Goal: Find specific page/section: Find specific page/section

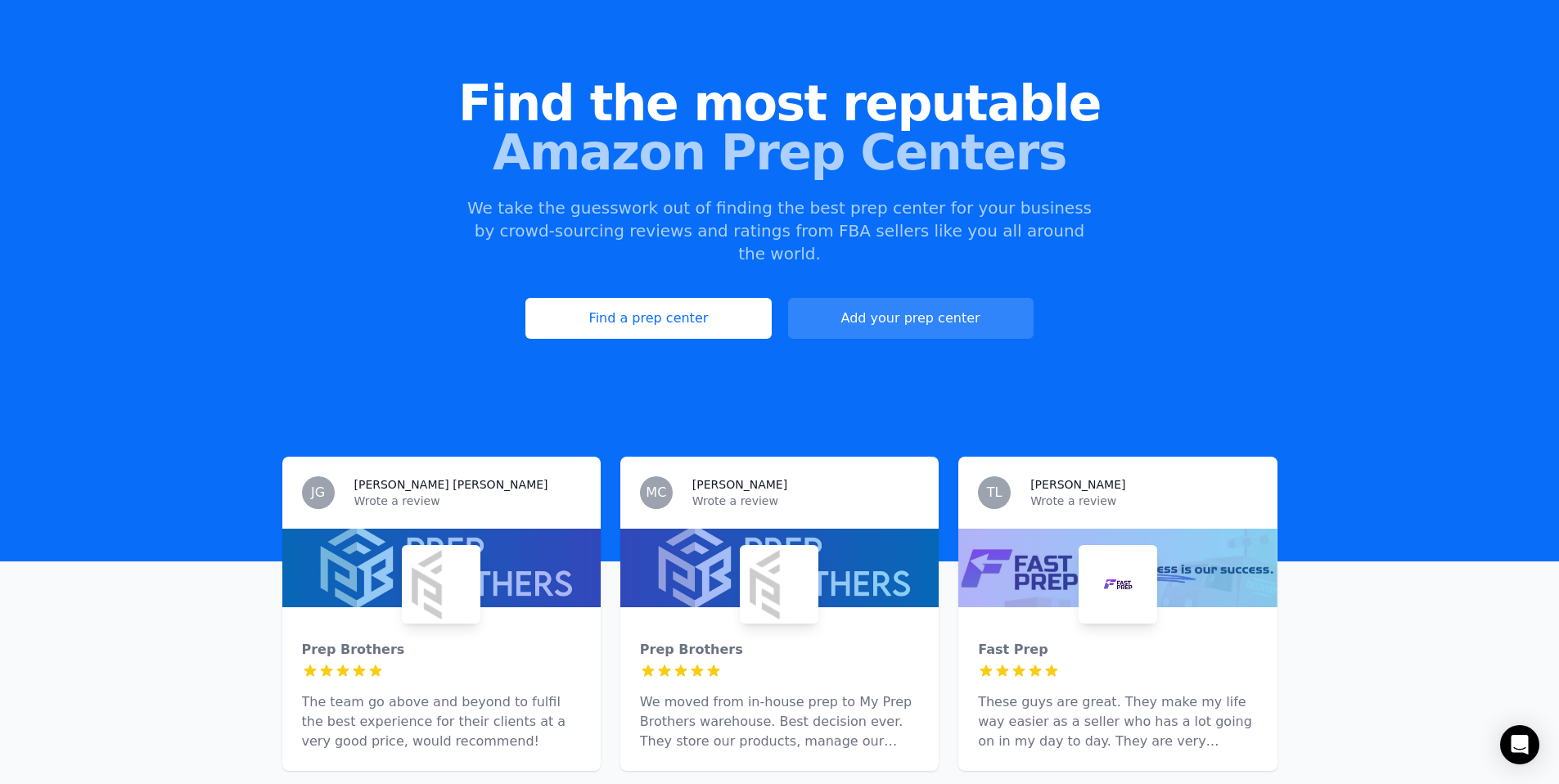
scroll to position [103, 0]
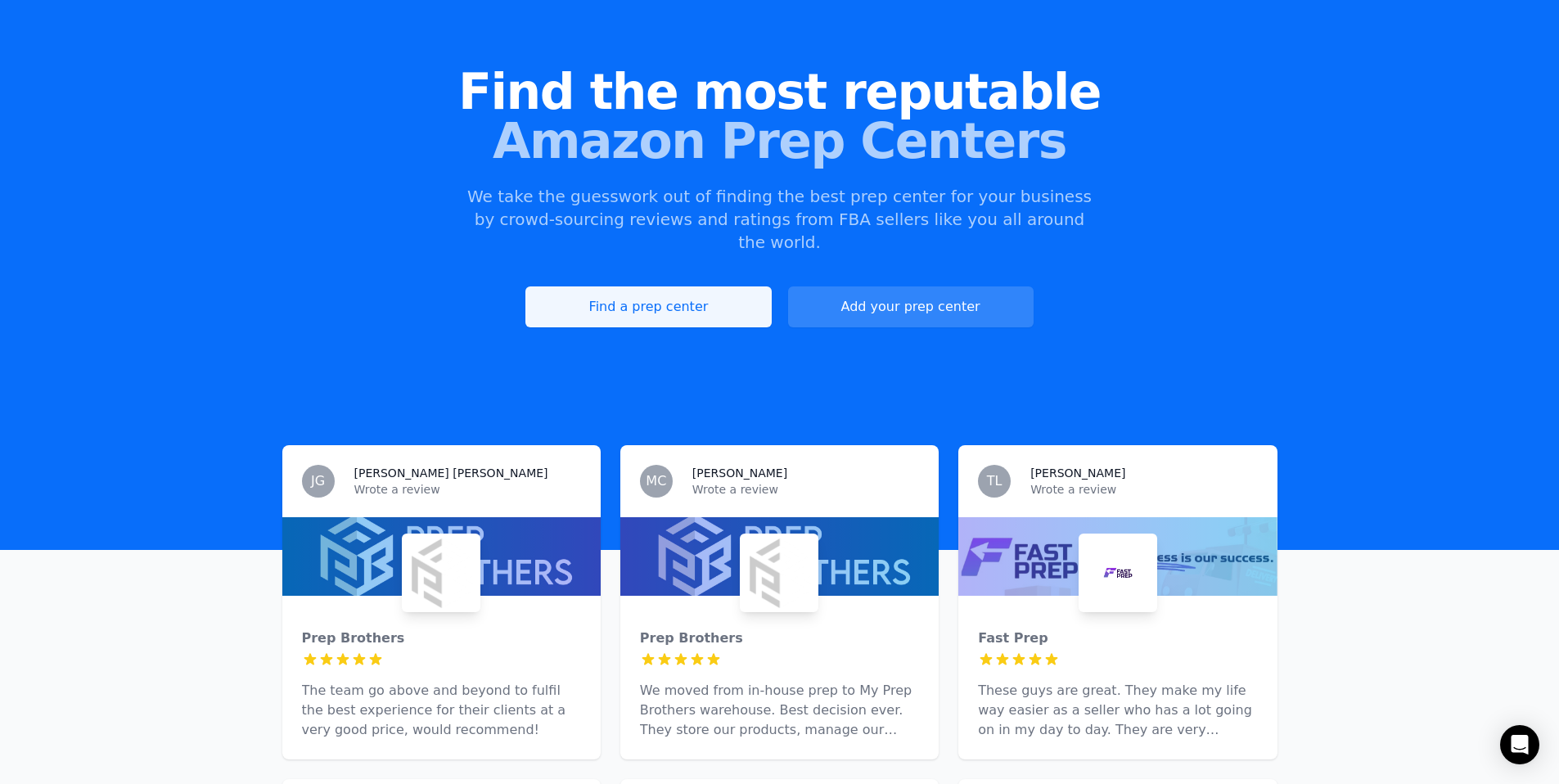
click at [728, 286] on link "Find a prep center" at bounding box center [648, 307] width 246 height 41
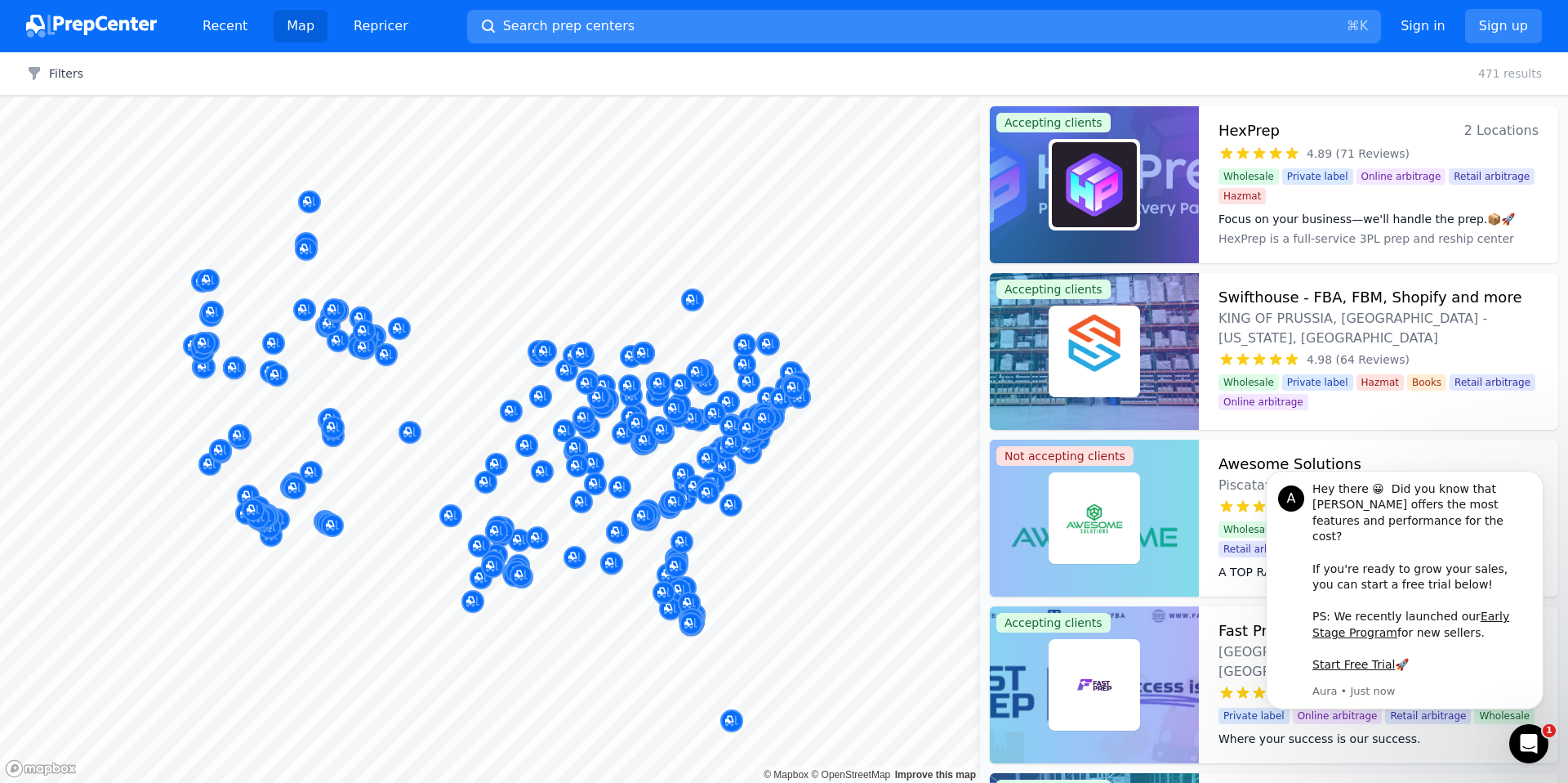
click at [596, 27] on span "Search prep centers" at bounding box center [568, 26] width 131 height 20
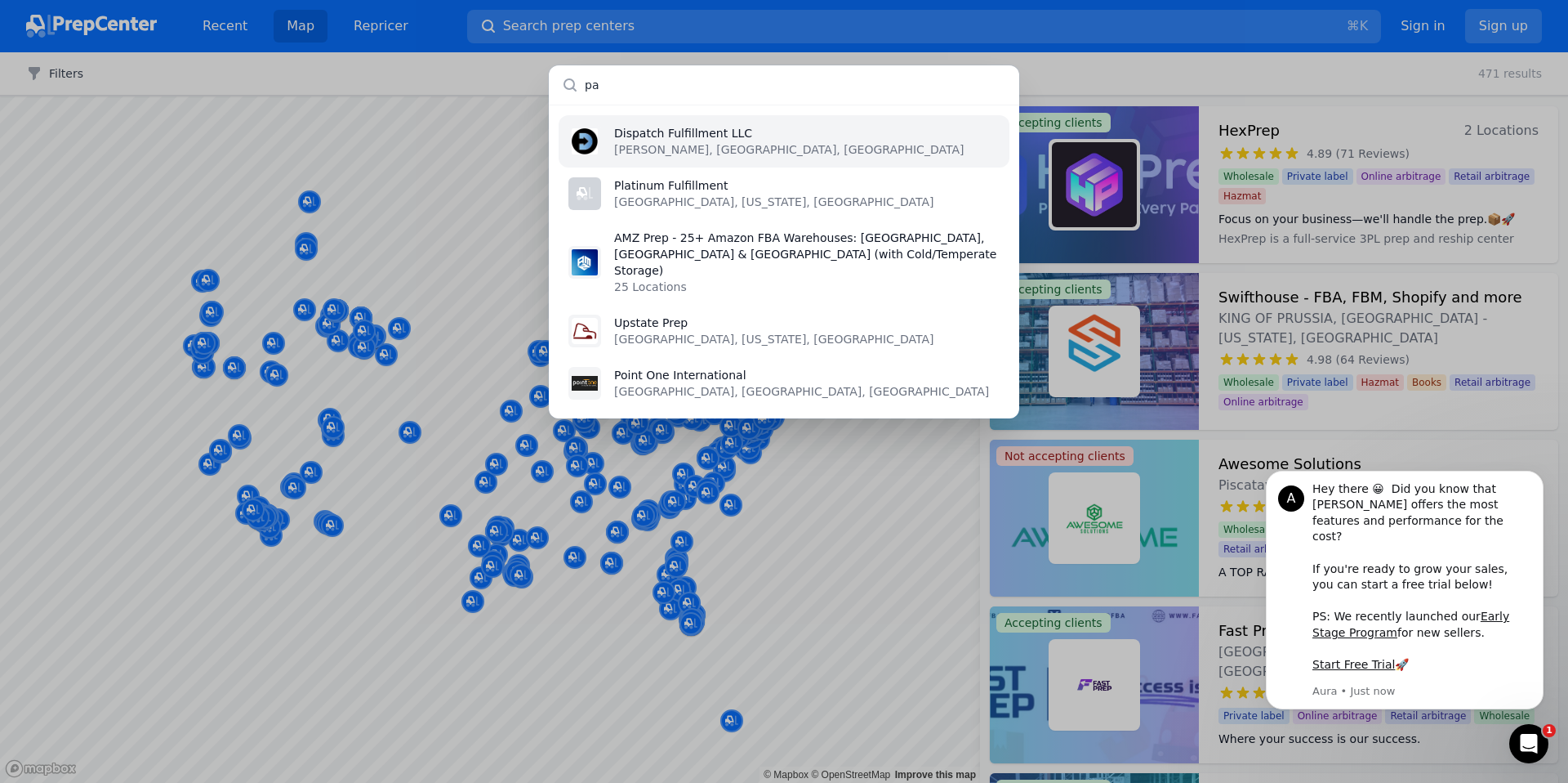
type input "p"
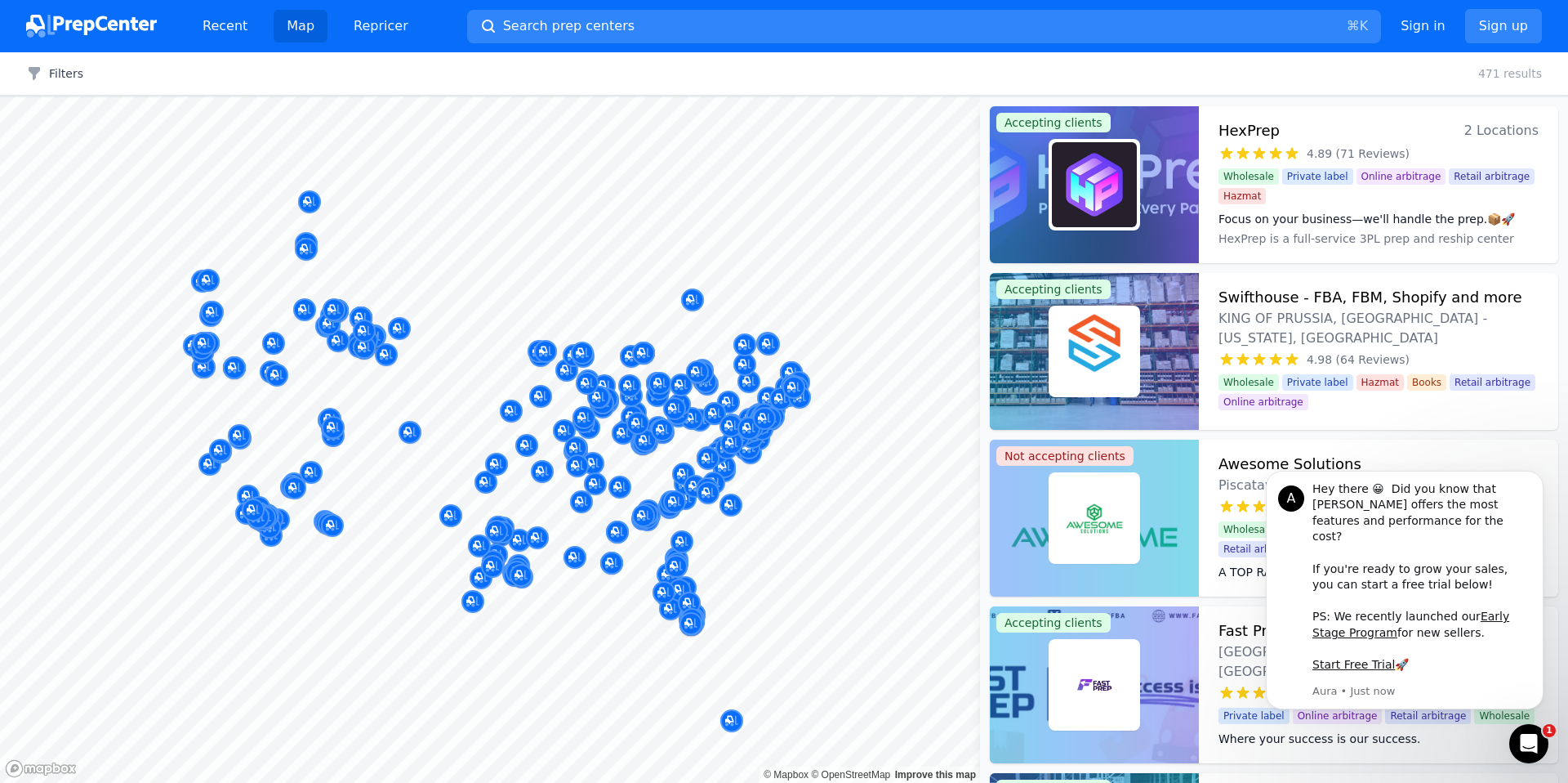
click at [1290, 63] on div at bounding box center [784, 391] width 1568 height 783
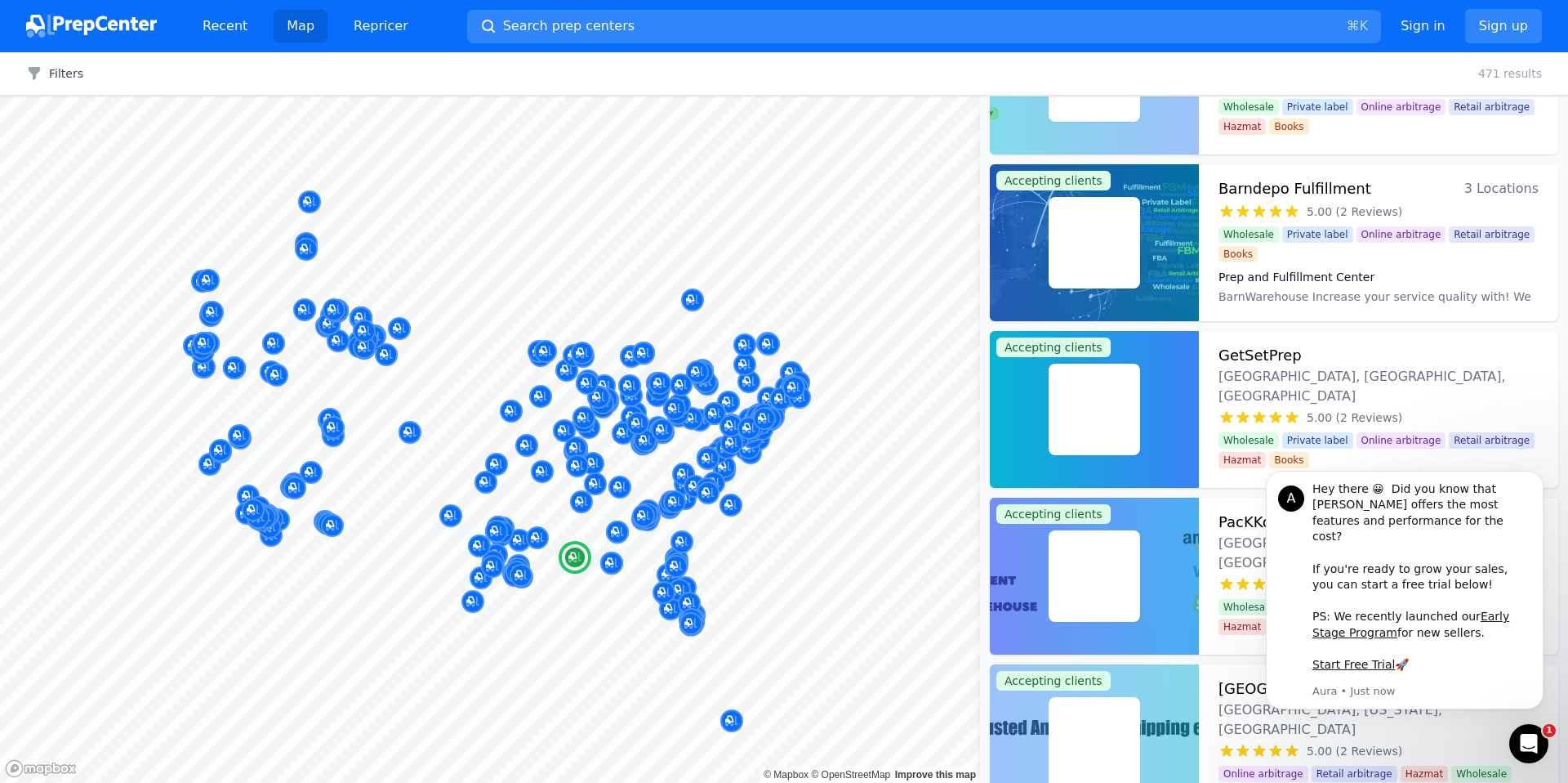
scroll to position [15570, 0]
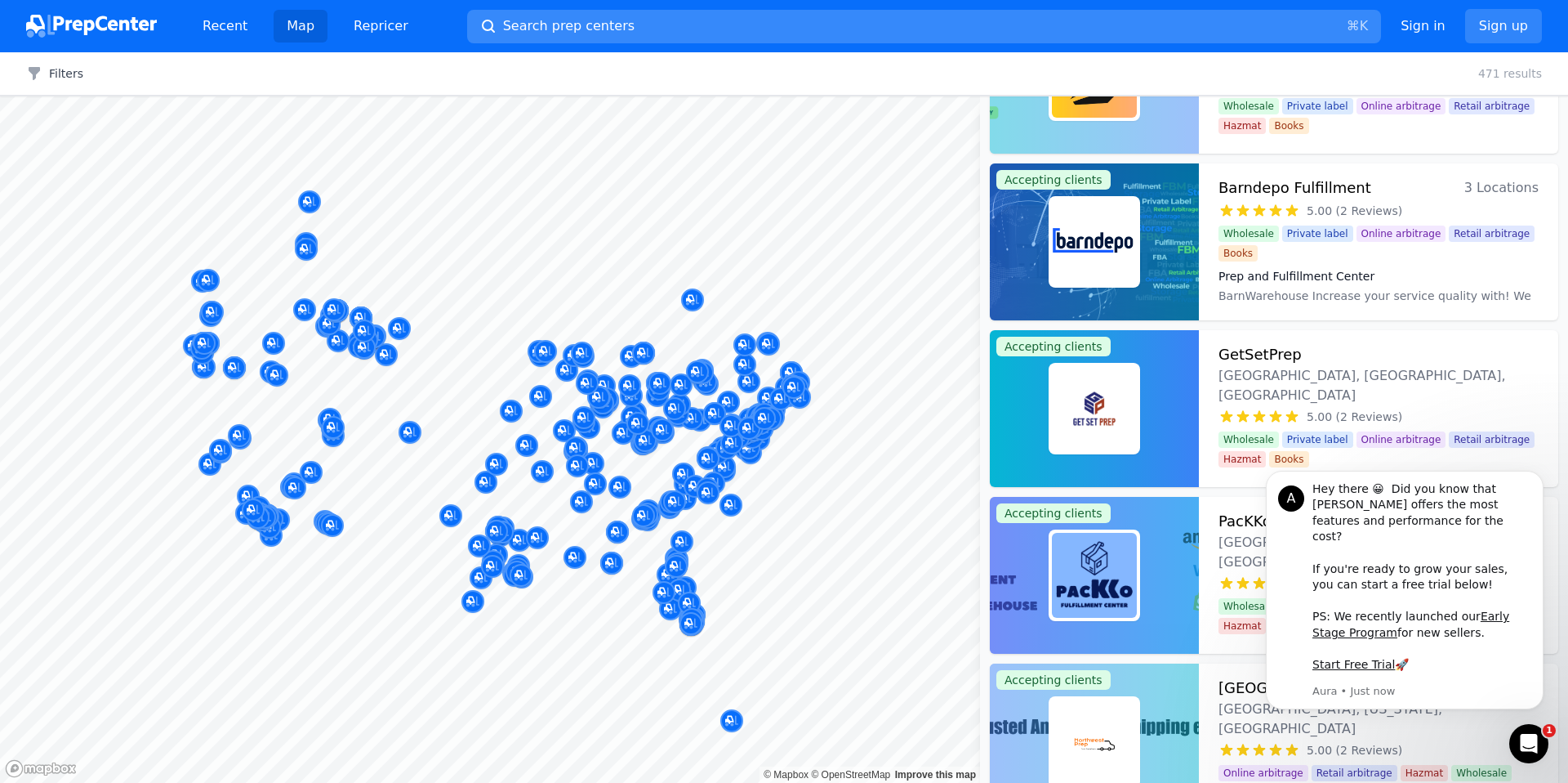
click at [666, 17] on button "Search prep centers ⌘ K" at bounding box center [924, 27] width 914 height 34
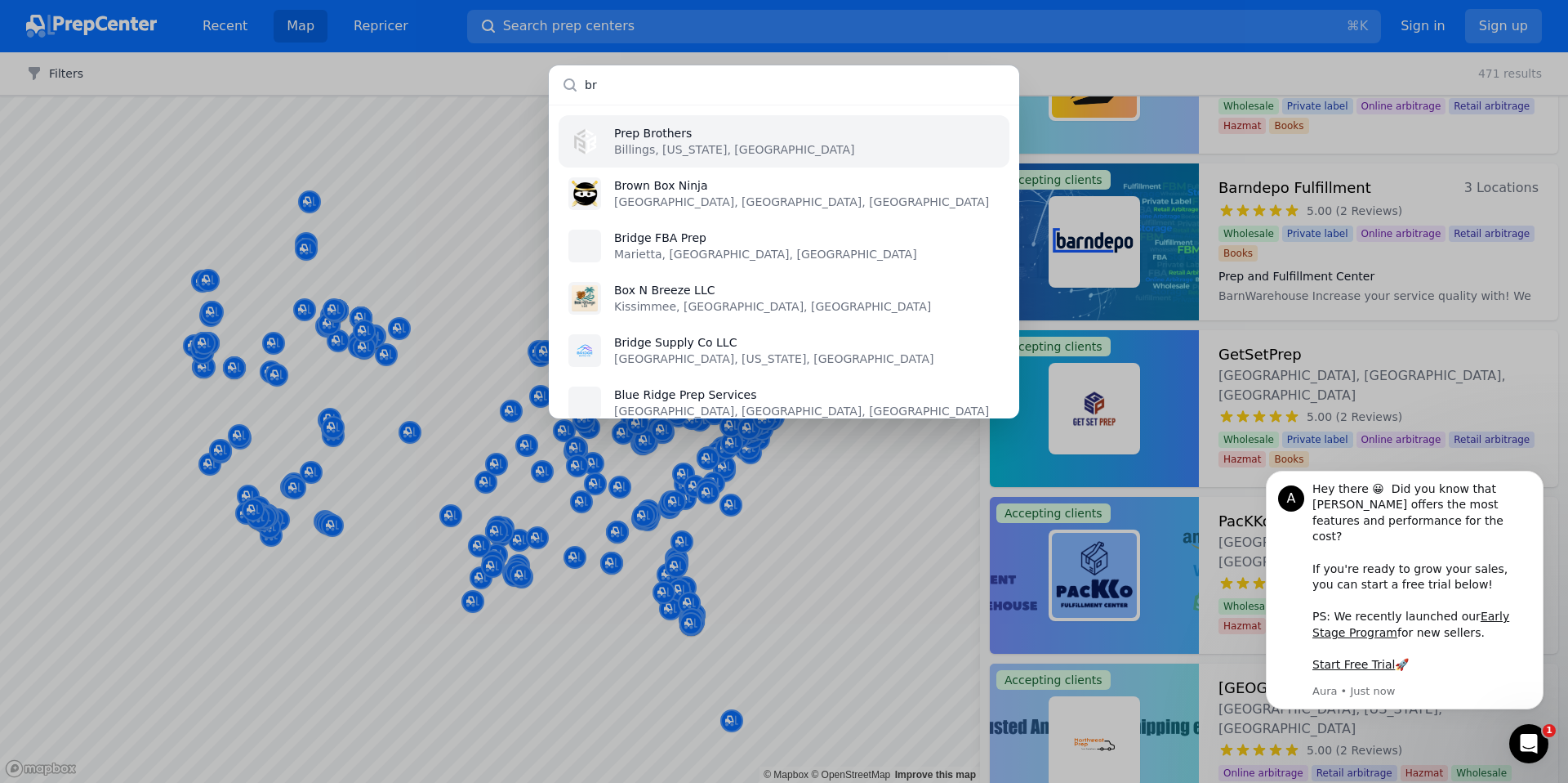
type input "b"
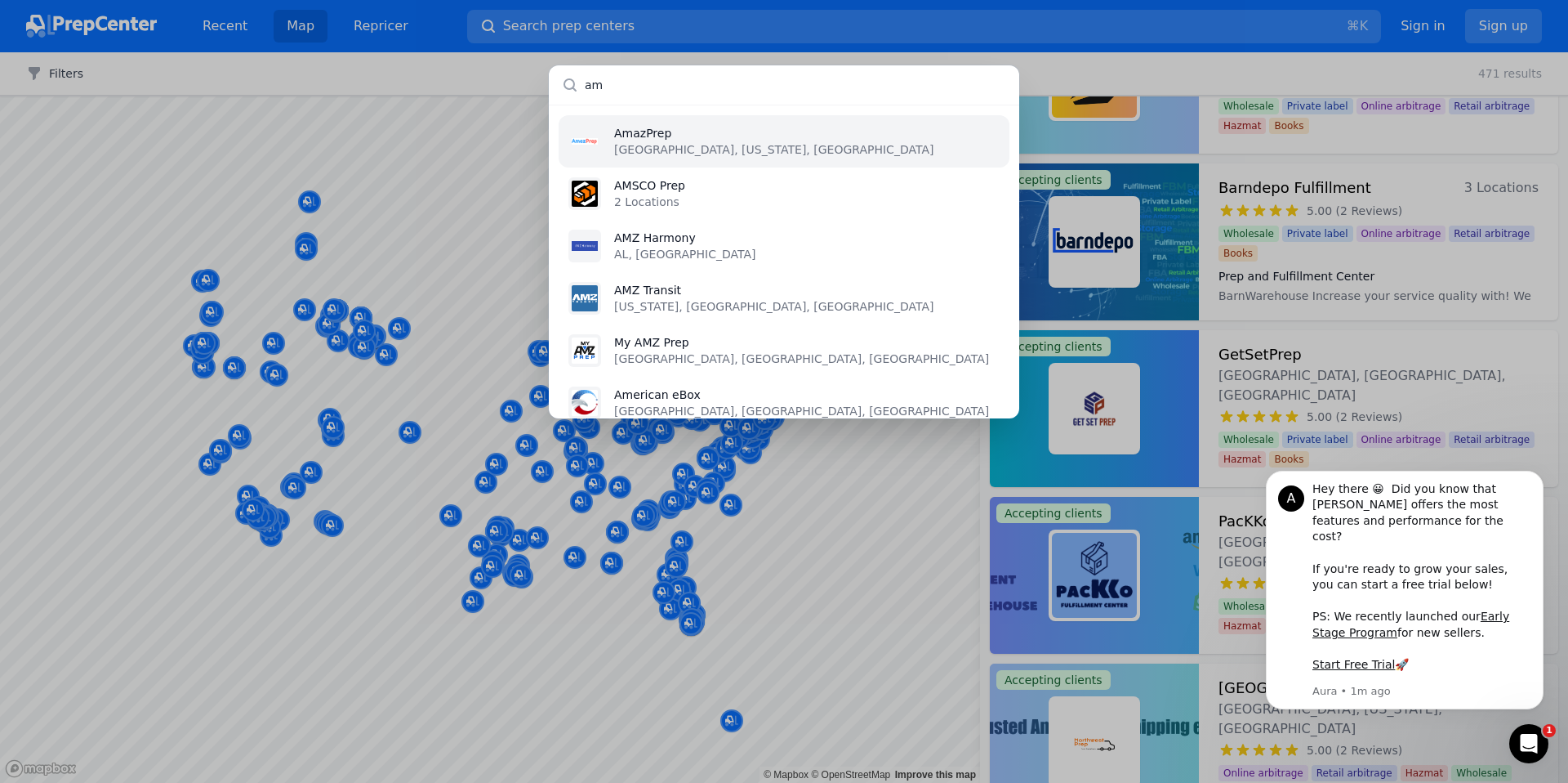
type input "a"
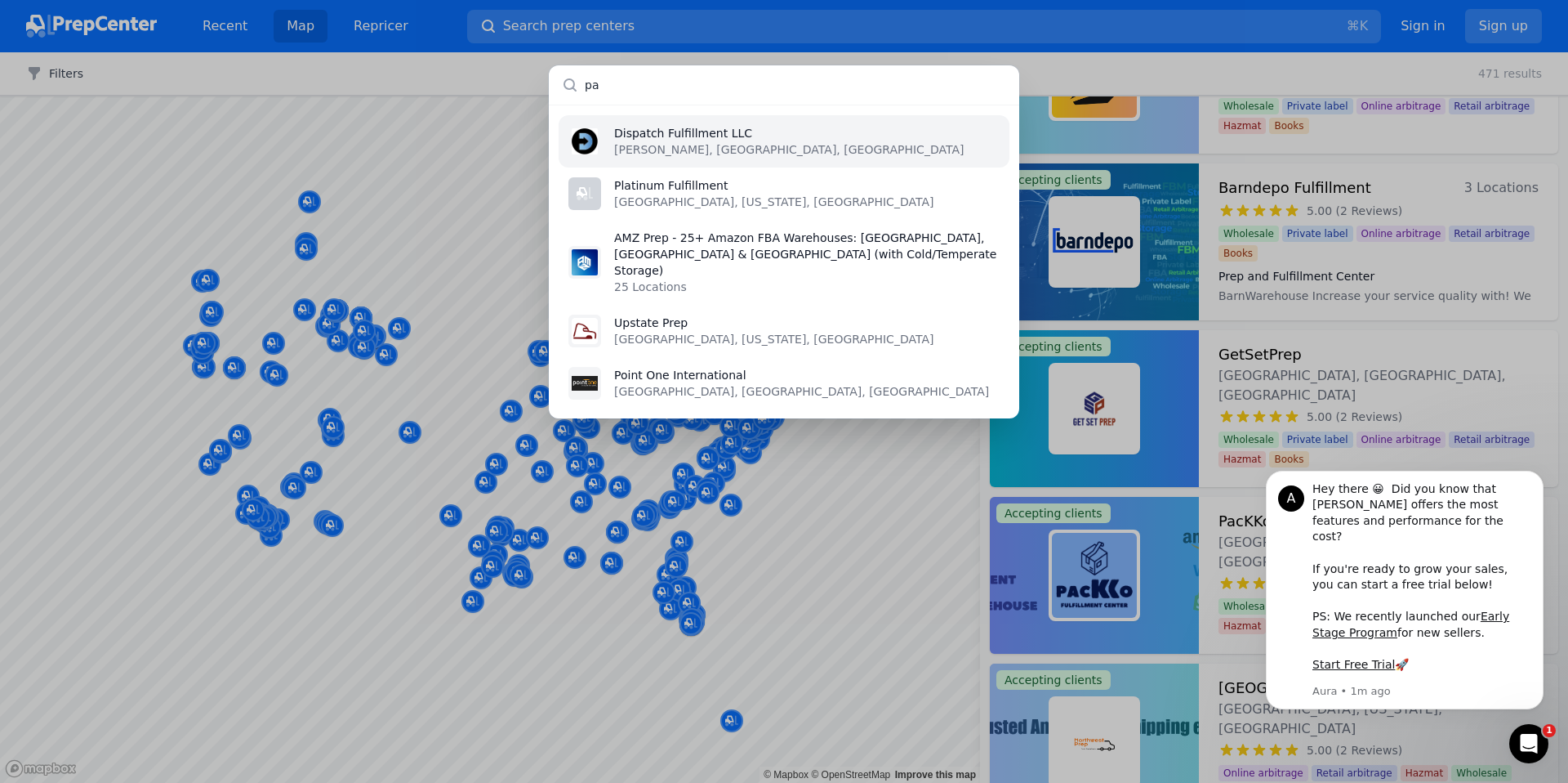
type input "p"
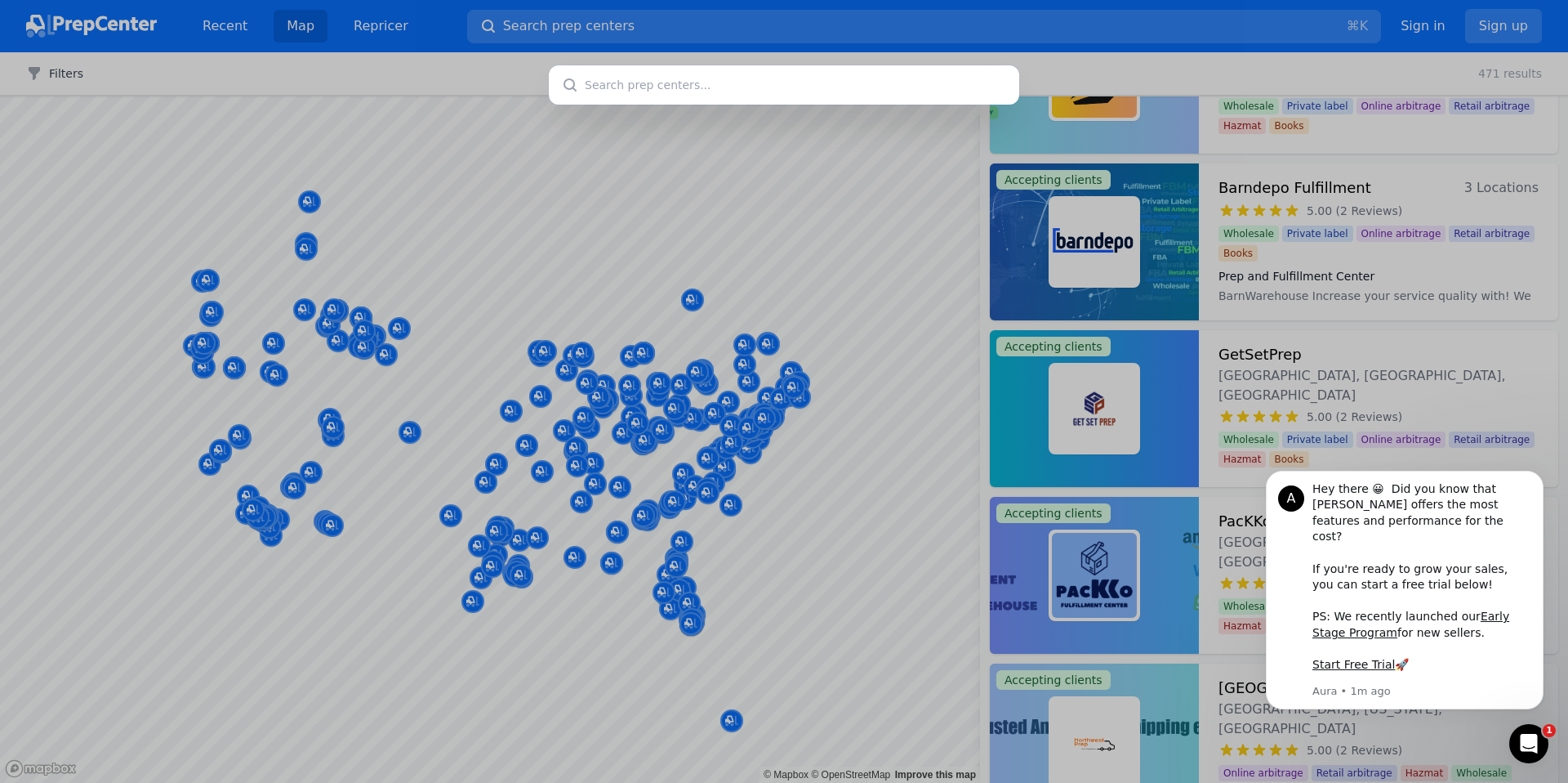
click at [908, 273] on div at bounding box center [784, 391] width 1568 height 783
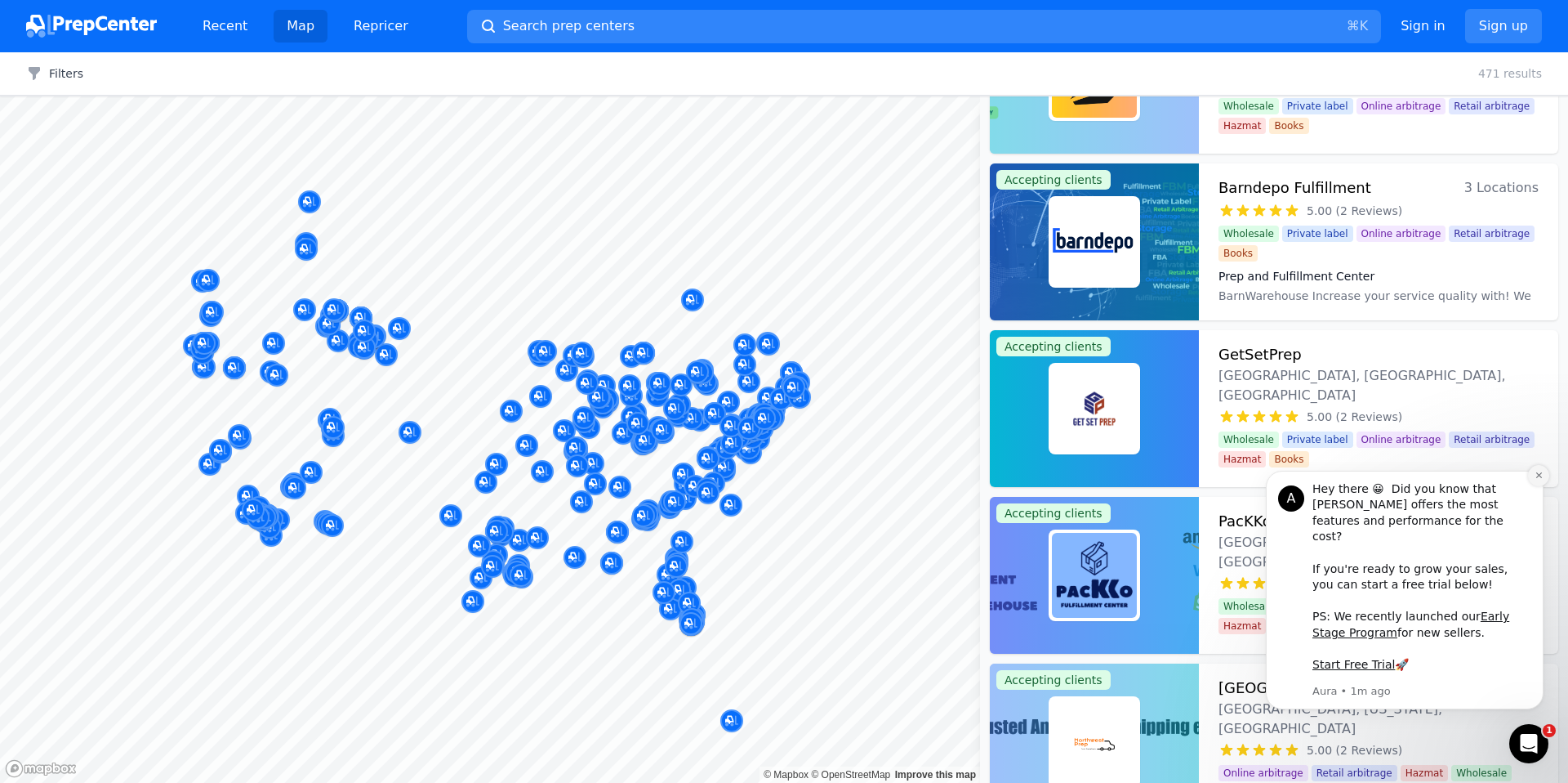
click at [1532, 486] on button "Dismiss notification" at bounding box center [1539, 476] width 21 height 21
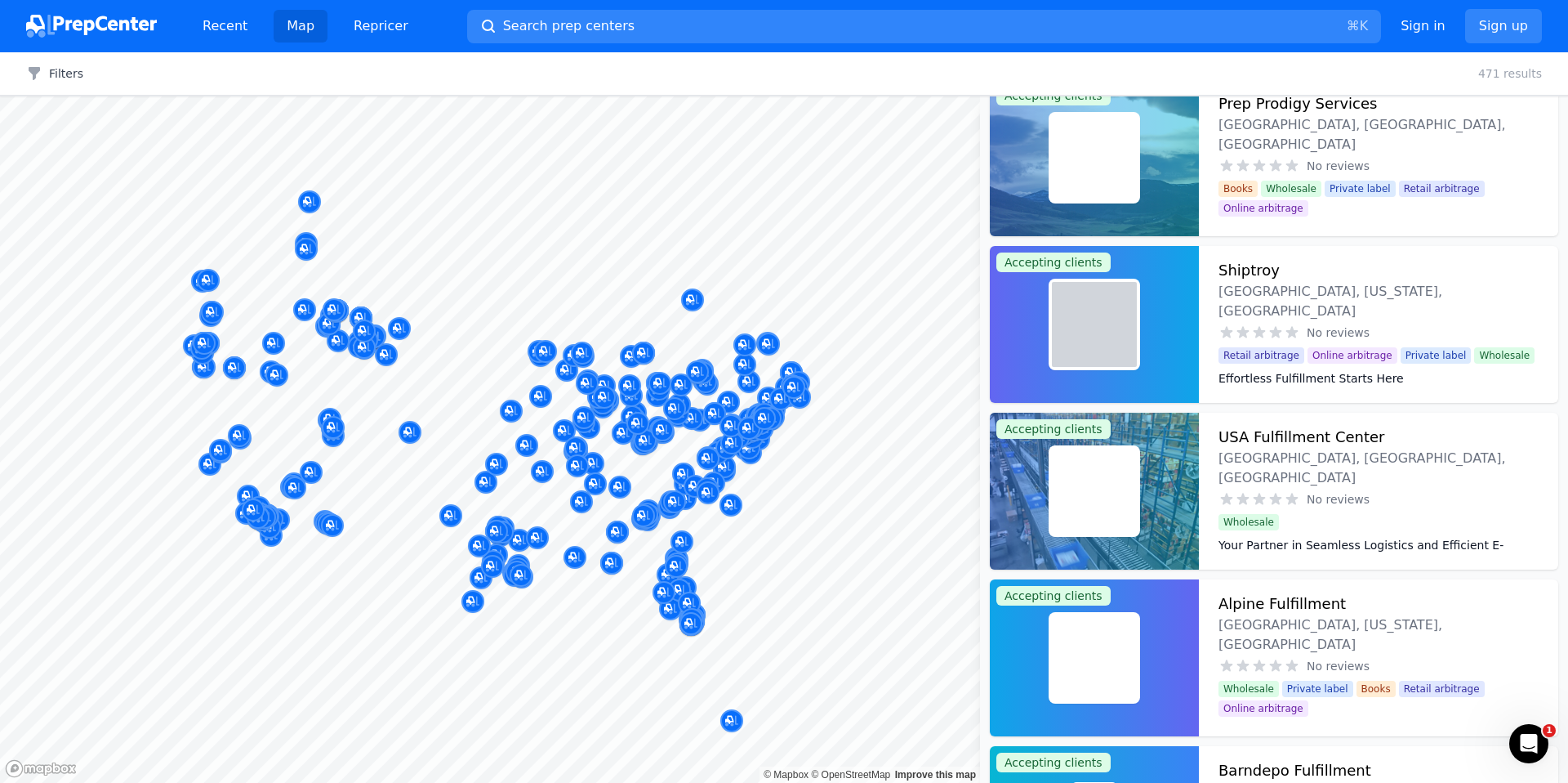
scroll to position [36040, 0]
